Goal: Task Accomplishment & Management: Complete application form

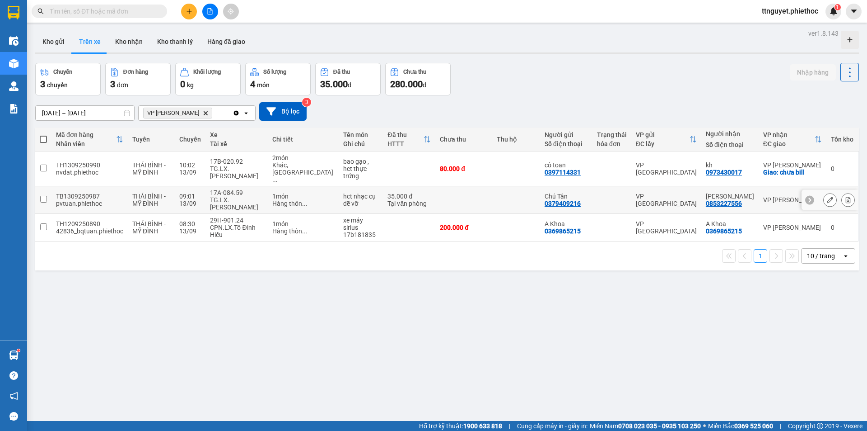
click at [244, 196] on div "TG.LX.[PERSON_NAME]" at bounding box center [236, 203] width 53 height 14
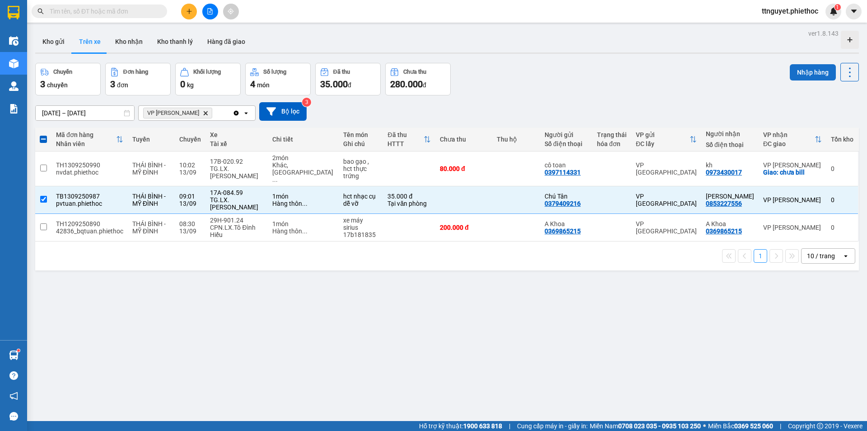
click at [794, 66] on button "Nhập hàng" at bounding box center [813, 72] width 46 height 16
checkbox input "false"
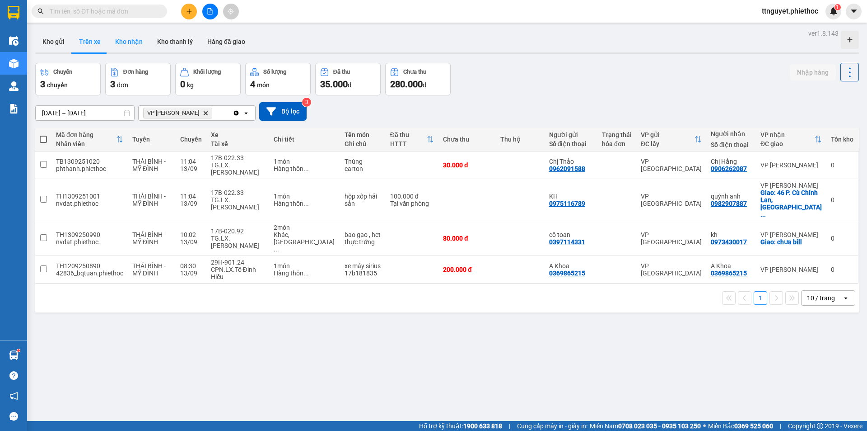
click at [133, 37] on button "Kho nhận" at bounding box center [129, 42] width 42 height 22
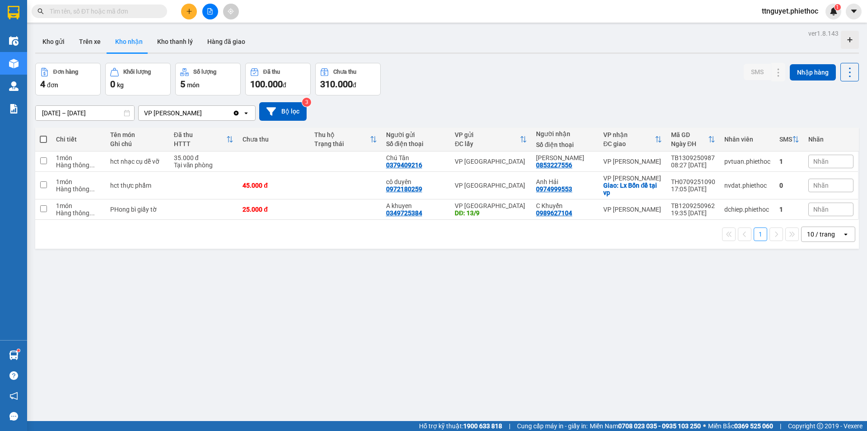
click at [98, 114] on input "[DATE] – [DATE]" at bounding box center [85, 113] width 98 height 14
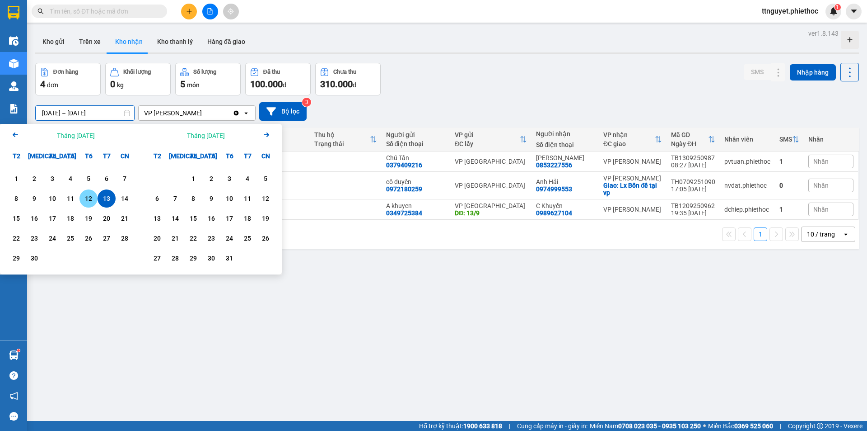
click at [84, 196] on div "12" at bounding box center [88, 198] width 13 height 11
click at [104, 195] on div "13" at bounding box center [106, 198] width 13 height 11
type input "[DATE] – [DATE]"
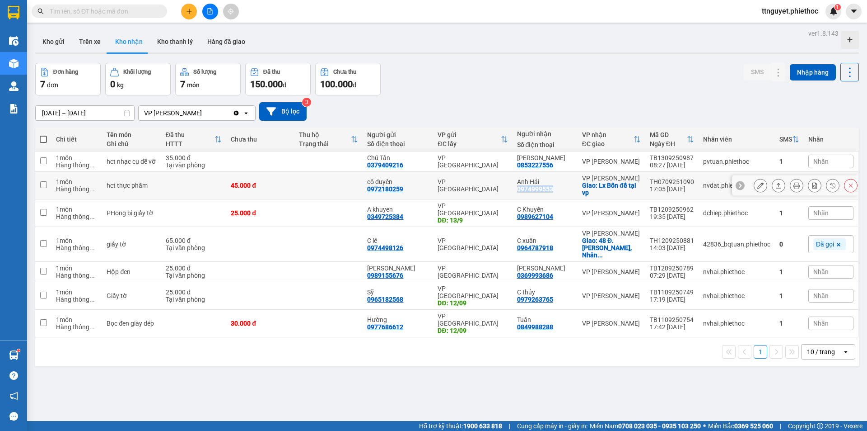
drag, startPoint x: 518, startPoint y: 188, endPoint x: 557, endPoint y: 187, distance: 38.9
click at [557, 187] on td "Anh Hải 0974999553" at bounding box center [545, 186] width 65 height 28
checkbox input "true"
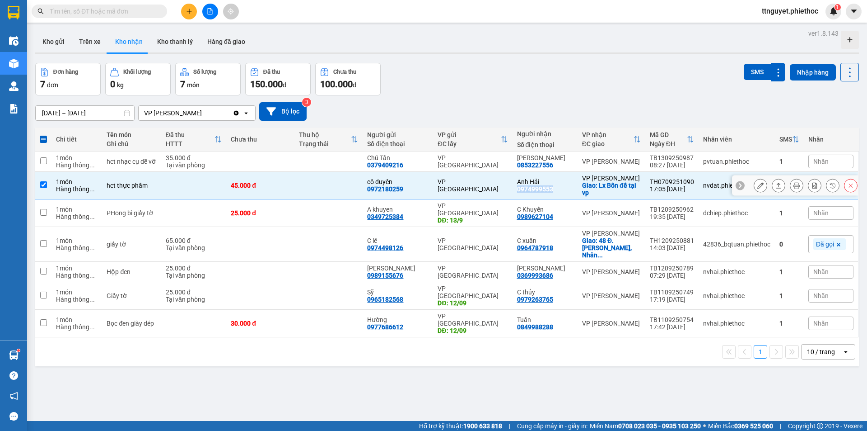
copy div "0974999553"
click at [148, 15] on input "text" at bounding box center [103, 11] width 107 height 10
paste input "0974999553"
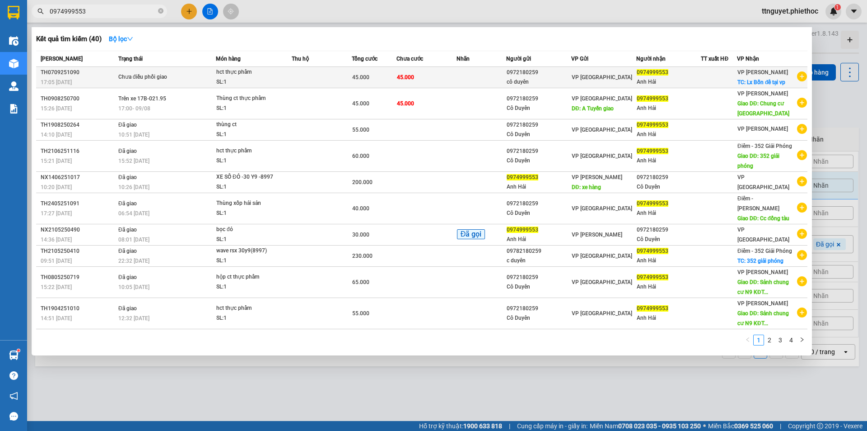
type input "0974999553"
click at [233, 68] on div "hct thực phẩm" at bounding box center [250, 72] width 68 height 10
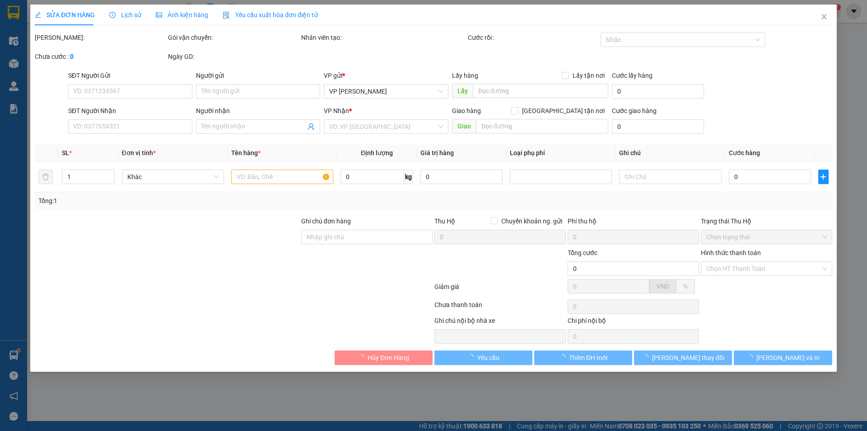
type input "0972180259"
type input "cô duyên"
type input "0974999553"
type input "Anh Hải"
checkbox input "true"
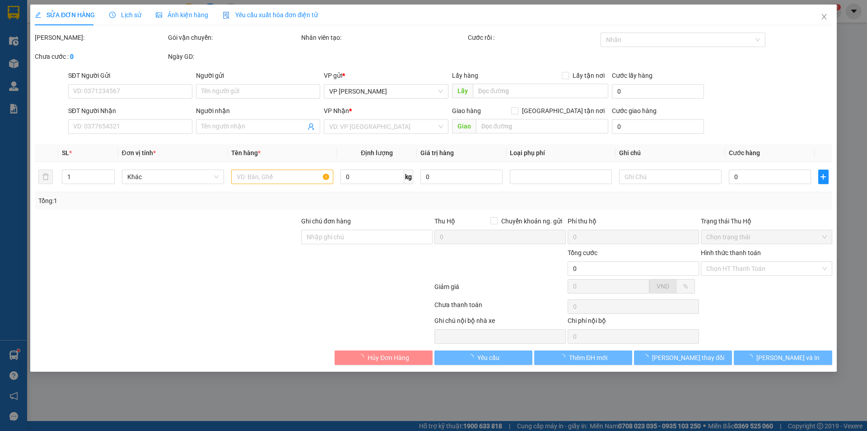
type input "Lx Bốn để tại vp"
type input "45.000"
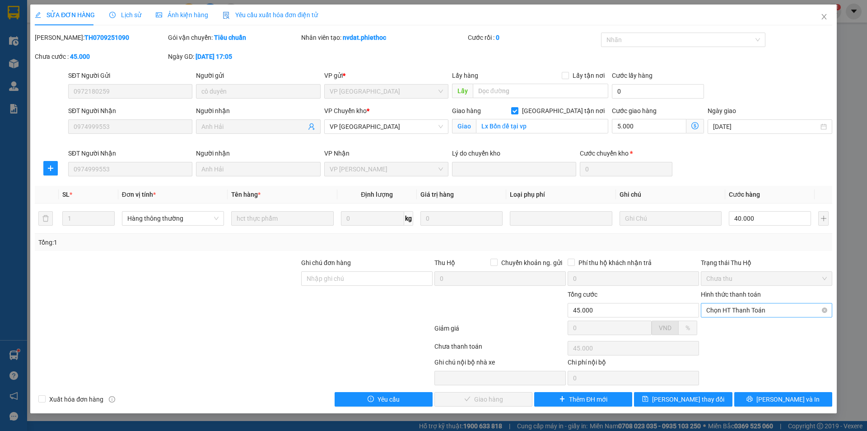
click at [764, 309] on span "Chọn HT Thanh Toán" at bounding box center [767, 310] width 121 height 14
click at [763, 325] on div "Tại văn phòng" at bounding box center [767, 328] width 121 height 10
type input "0"
click at [465, 393] on button "[PERSON_NAME] và Giao hàng" at bounding box center [484, 399] width 98 height 14
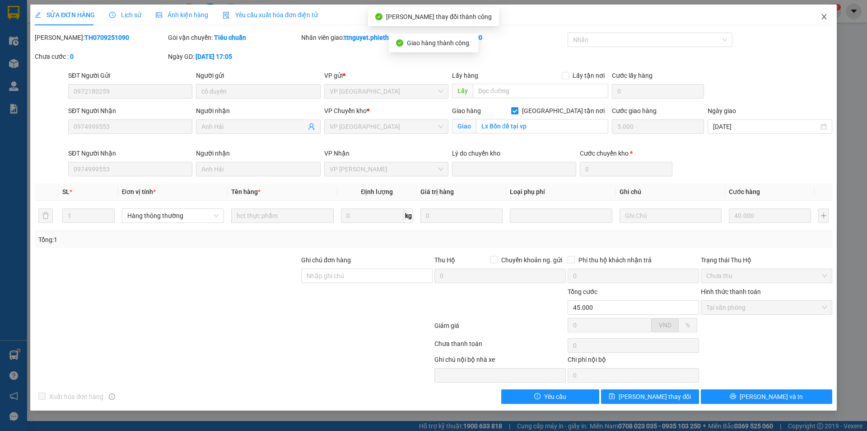
click at [833, 12] on span "Close" at bounding box center [824, 17] width 25 height 25
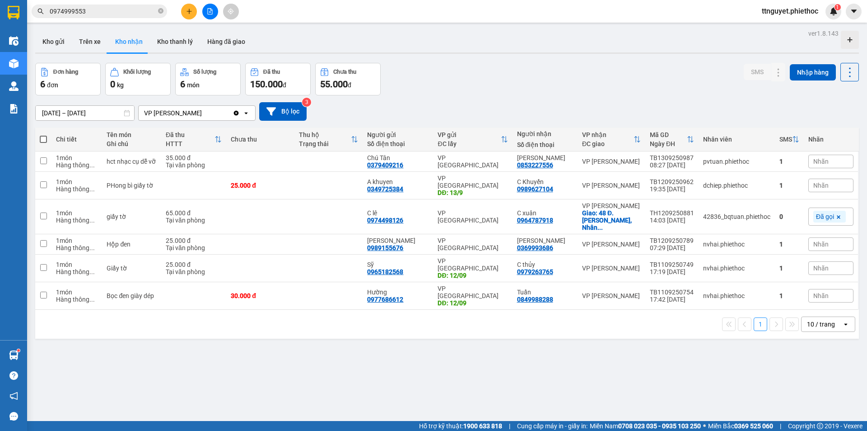
click at [131, 15] on input "0974999553" at bounding box center [103, 11] width 107 height 10
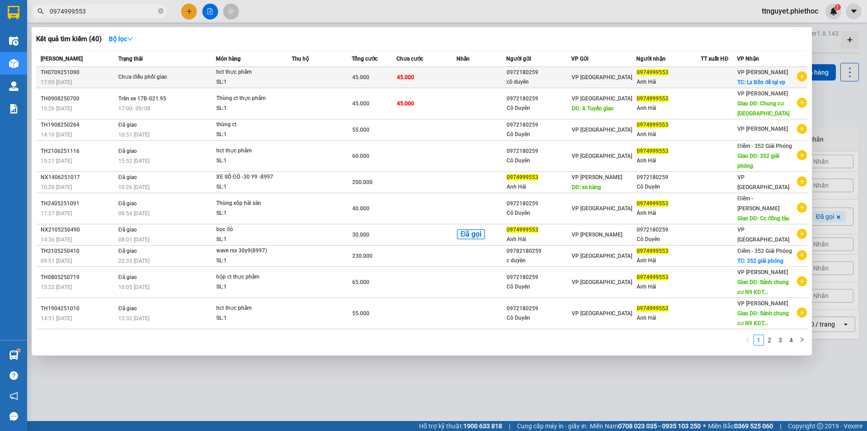
click at [342, 74] on td at bounding box center [322, 77] width 60 height 21
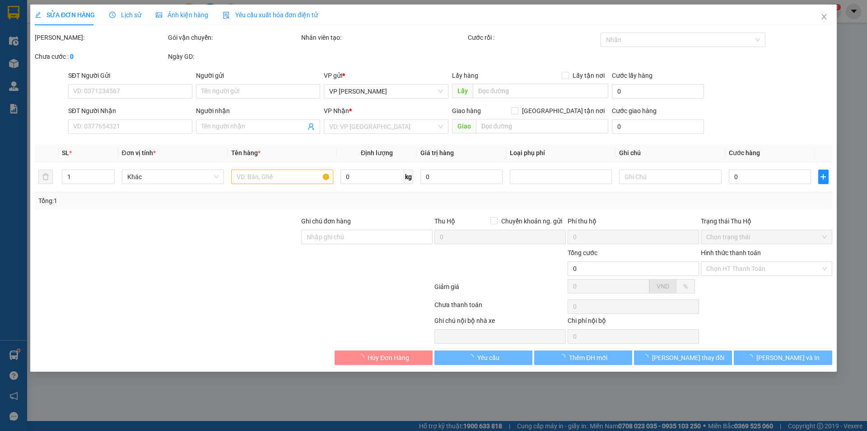
type input "0972180259"
type input "cô duyên"
type input "0974999553"
type input "Anh Hải"
checkbox input "true"
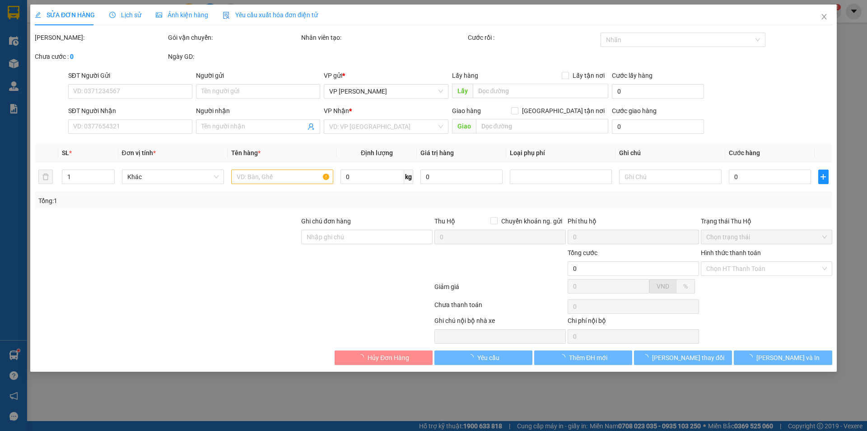
type input "Lx Bốn để tại vp"
type input "5.000"
type input "45.000"
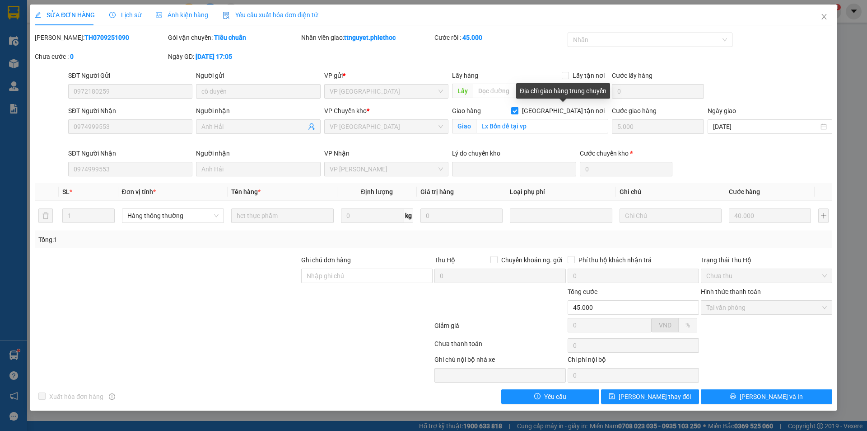
click at [518, 112] on input "[GEOGRAPHIC_DATA] tận nơi" at bounding box center [514, 110] width 6 height 6
checkbox input "false"
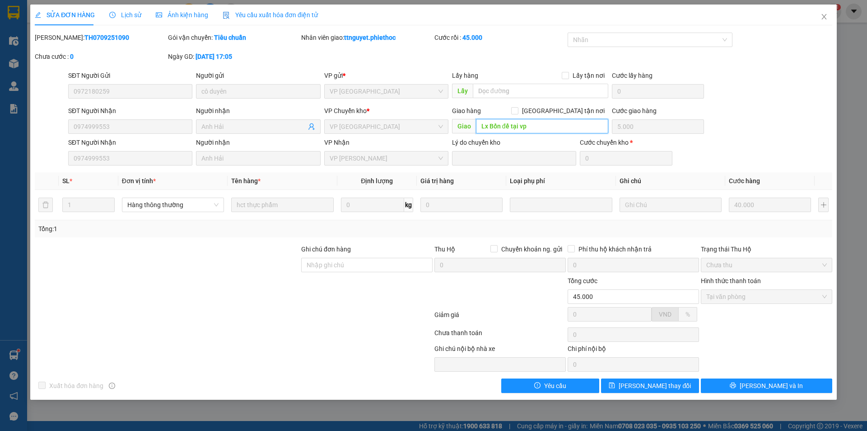
click at [554, 122] on input "Lx Bốn để tại vp" at bounding box center [542, 126] width 132 height 14
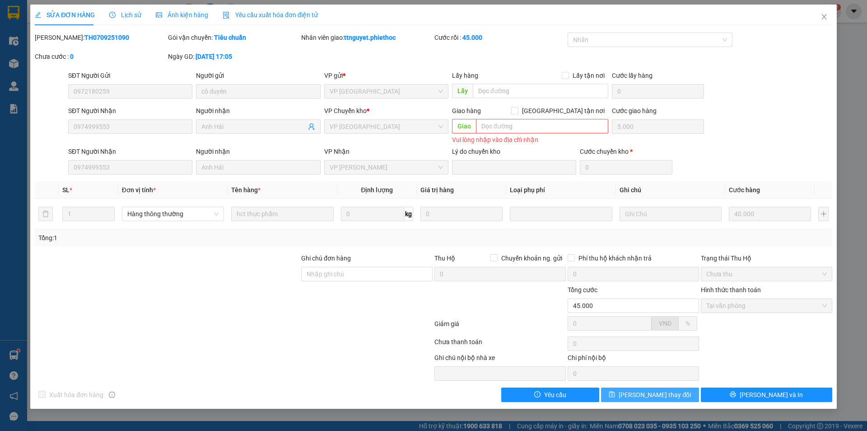
click at [668, 394] on span "[PERSON_NAME] thay đổi" at bounding box center [655, 394] width 72 height 10
click at [666, 398] on span "[PERSON_NAME] thay đổi" at bounding box center [655, 394] width 72 height 10
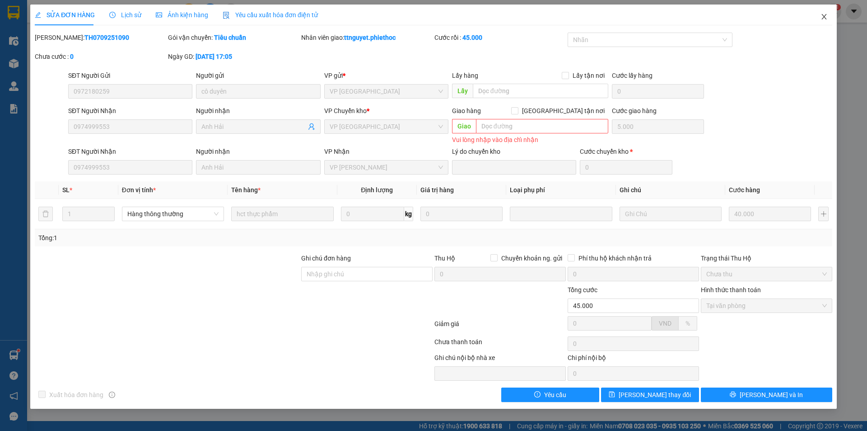
click at [825, 16] on icon "close" at bounding box center [824, 16] width 7 height 7
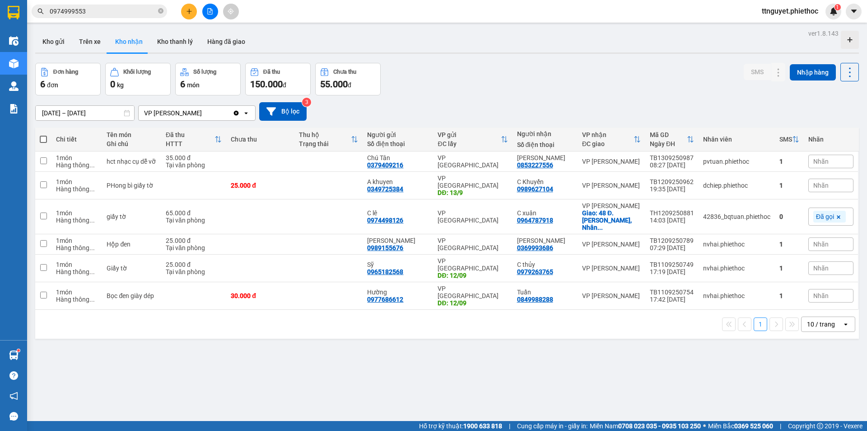
click at [100, 12] on input "0974999553" at bounding box center [103, 11] width 107 height 10
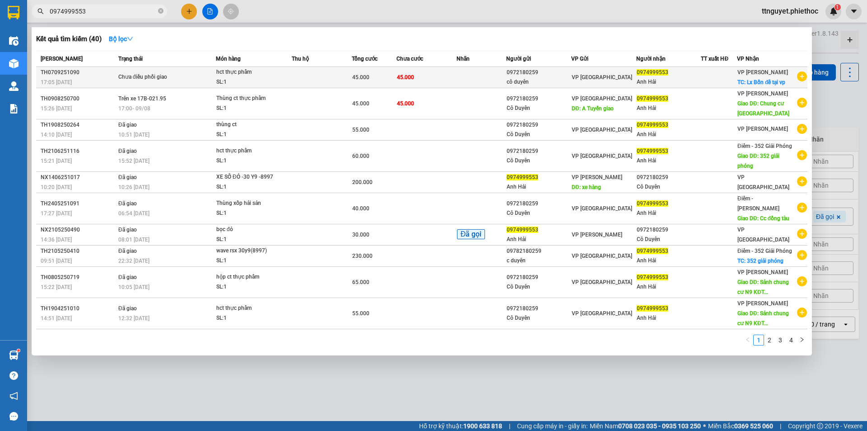
click at [228, 72] on div "hct thực phẩm" at bounding box center [250, 72] width 68 height 10
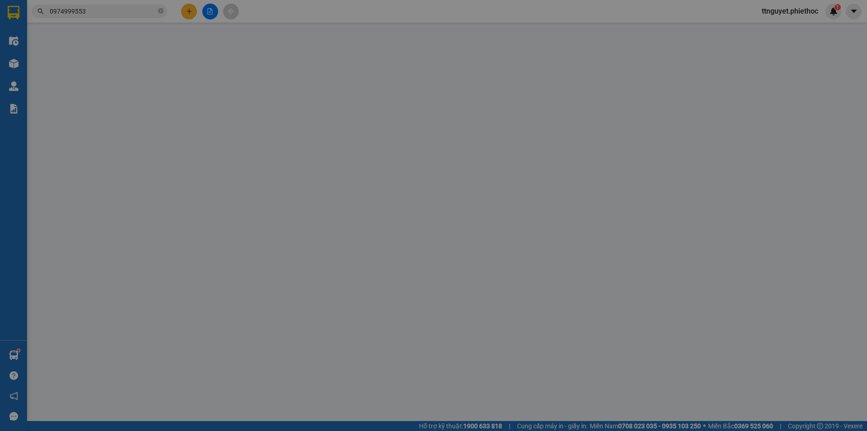
type input "0972180259"
type input "cô duyên"
type input "0974999553"
type input "Anh Hải"
checkbox input "true"
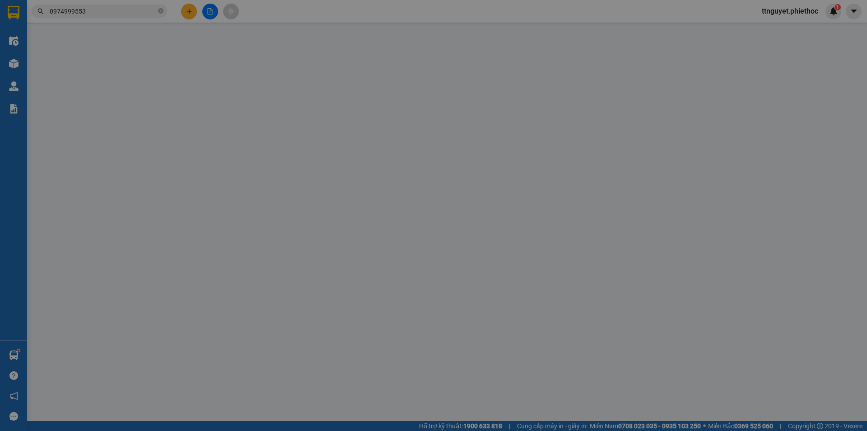
type input "Lx Bốn để tại vp"
type input "5.000"
type input "45.000"
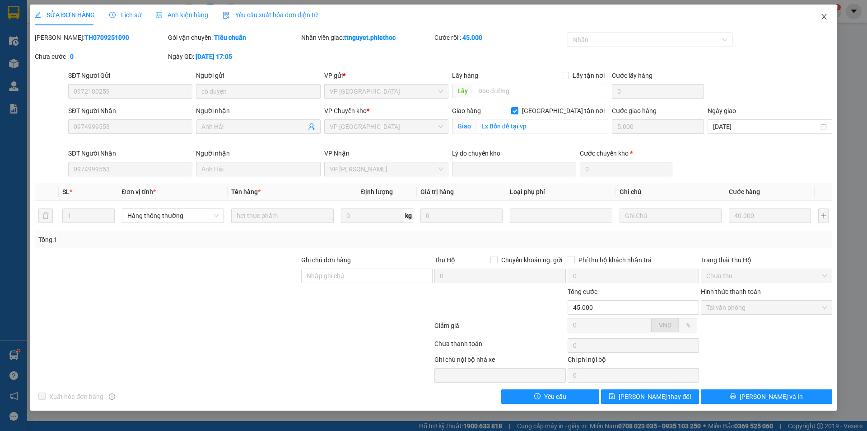
click at [820, 16] on span "Close" at bounding box center [824, 17] width 25 height 25
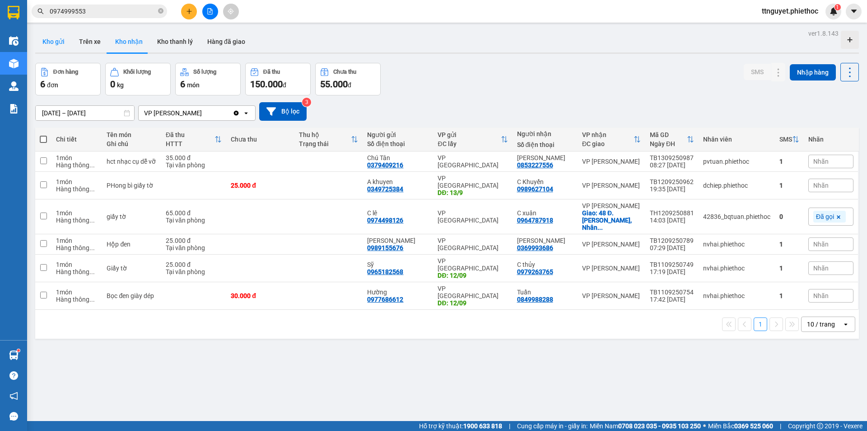
click at [57, 46] on button "Kho gửi" at bounding box center [53, 42] width 37 height 22
